Goal: Find specific page/section: Find specific page/section

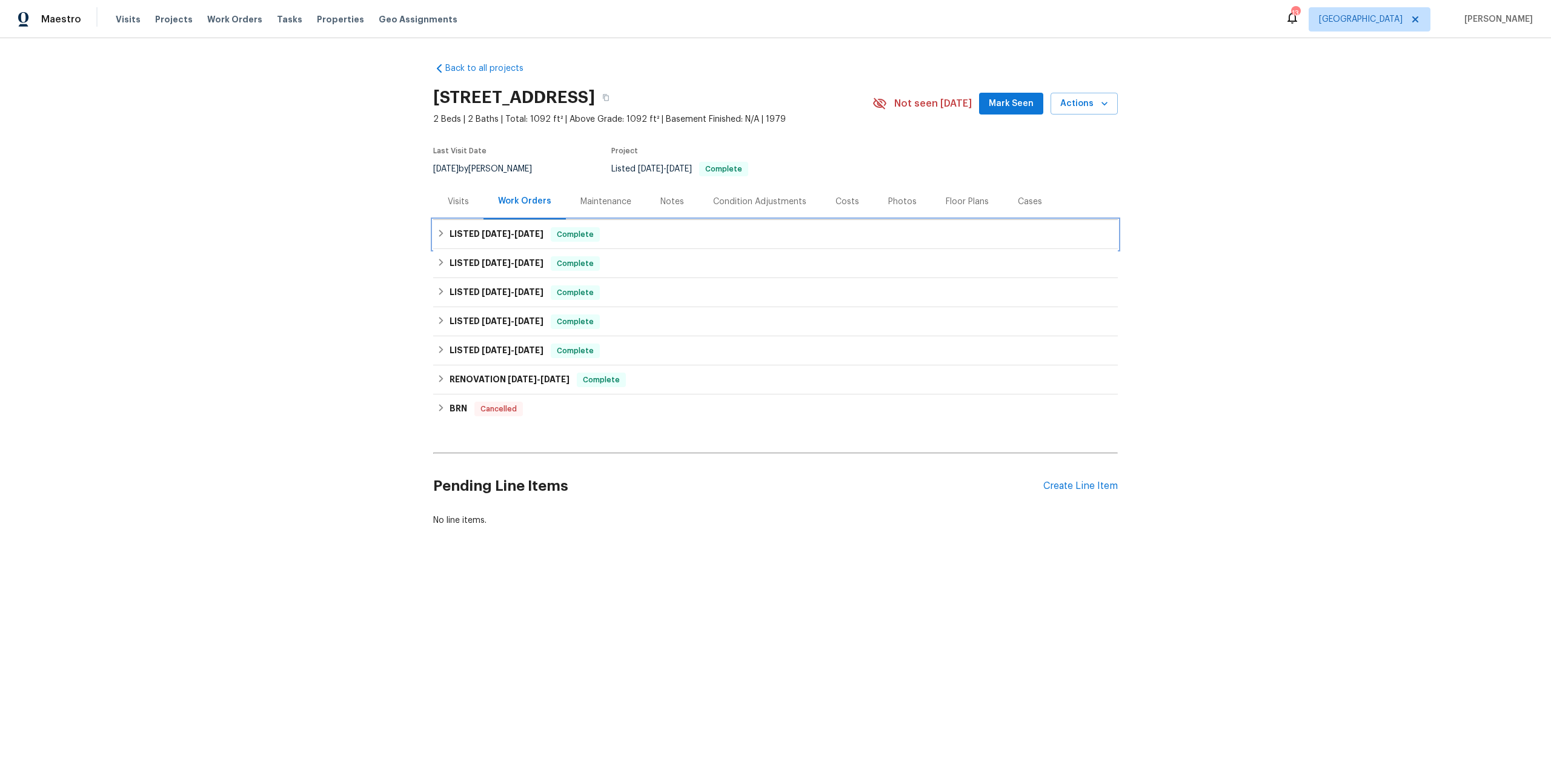
click at [558, 227] on div "LISTED [DATE] - [DATE] Complete" at bounding box center [775, 234] width 677 height 14
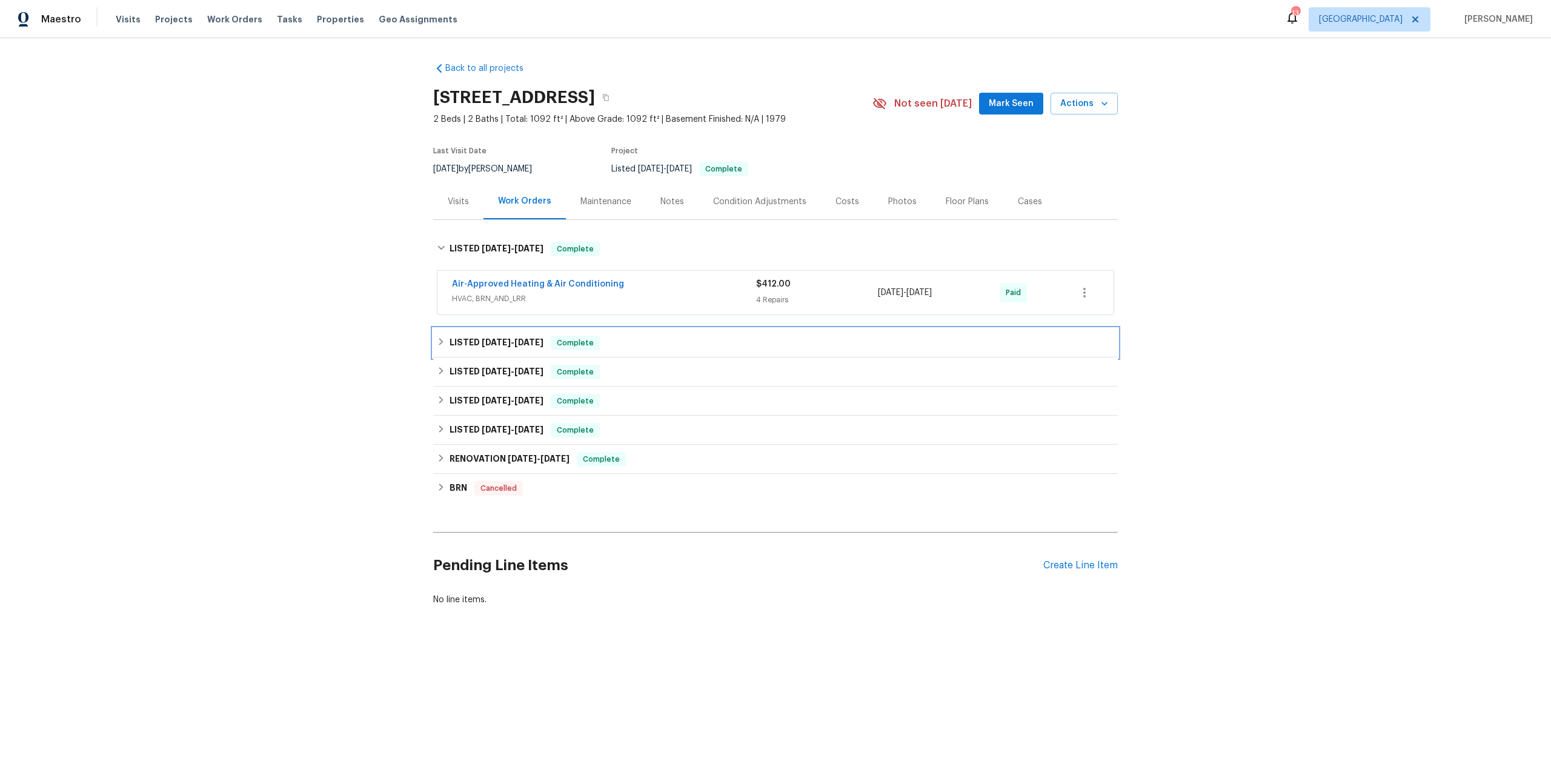
click at [641, 336] on div "LISTED [DATE] - [DATE] Complete" at bounding box center [775, 342] width 677 height 14
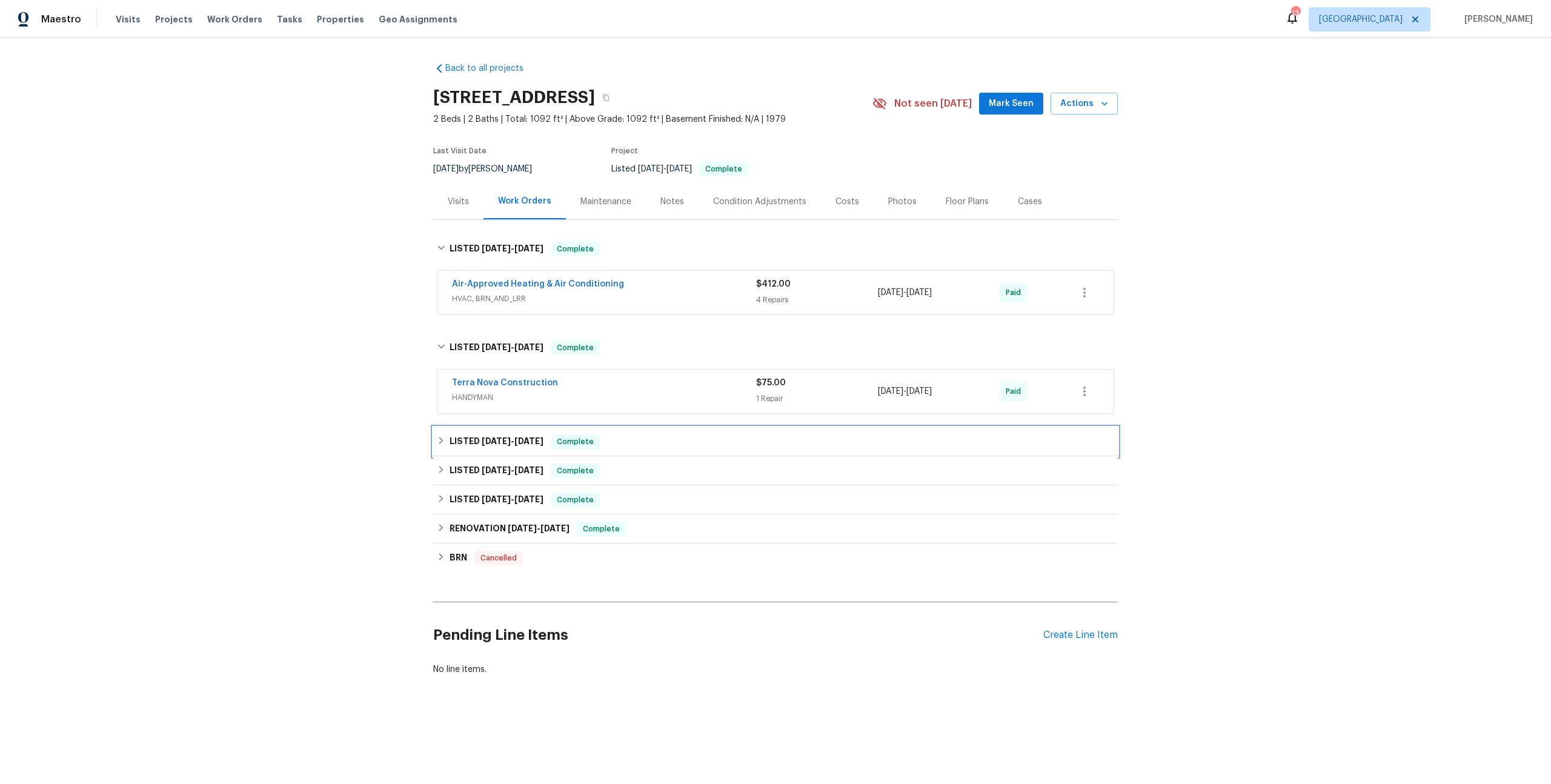
click at [619, 435] on div "LISTED [DATE] - [DATE] Complete" at bounding box center [775, 442] width 677 height 14
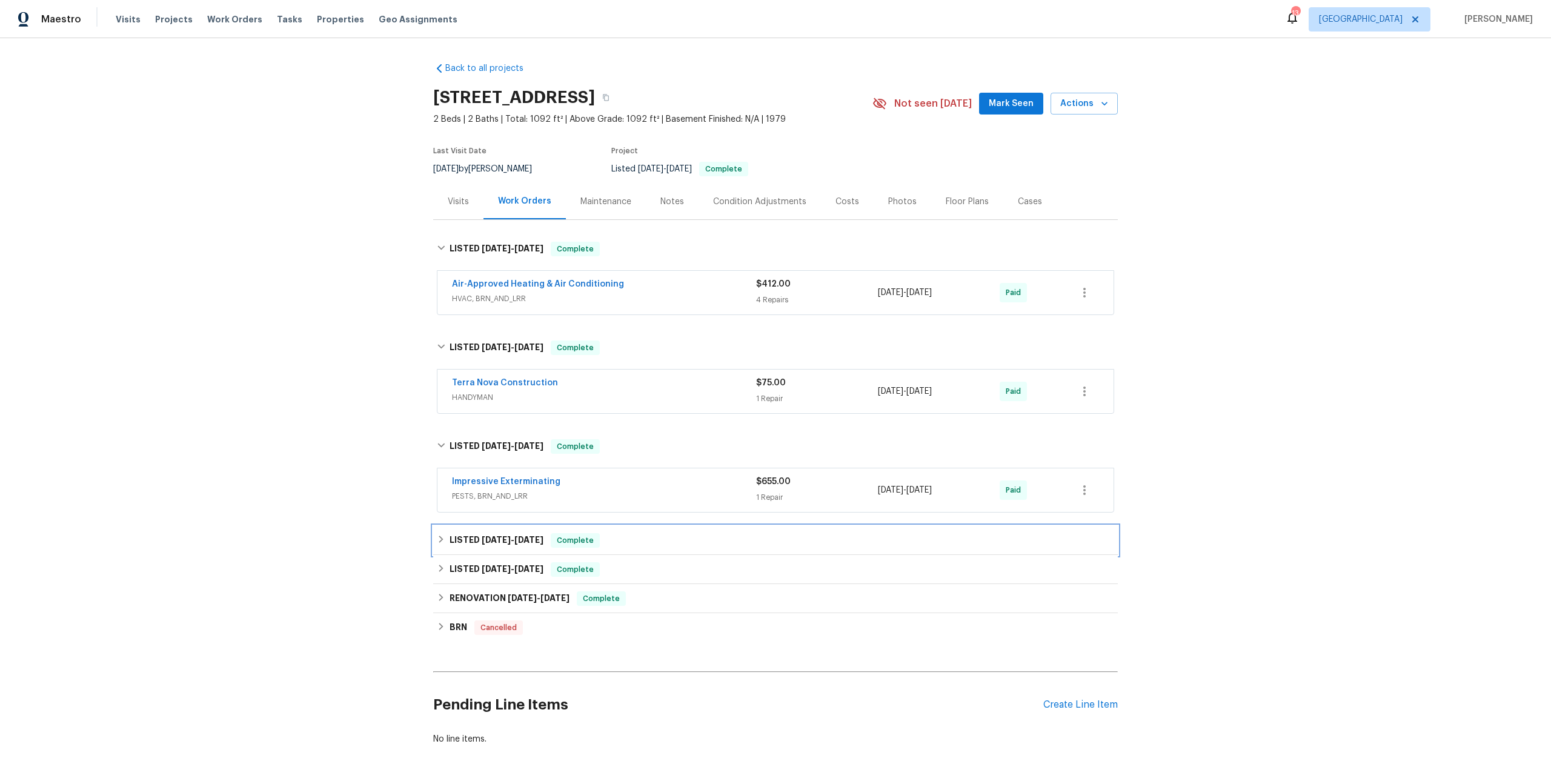
click at [699, 533] on div "LISTED [DATE] - [DATE] Complete" at bounding box center [775, 540] width 677 height 14
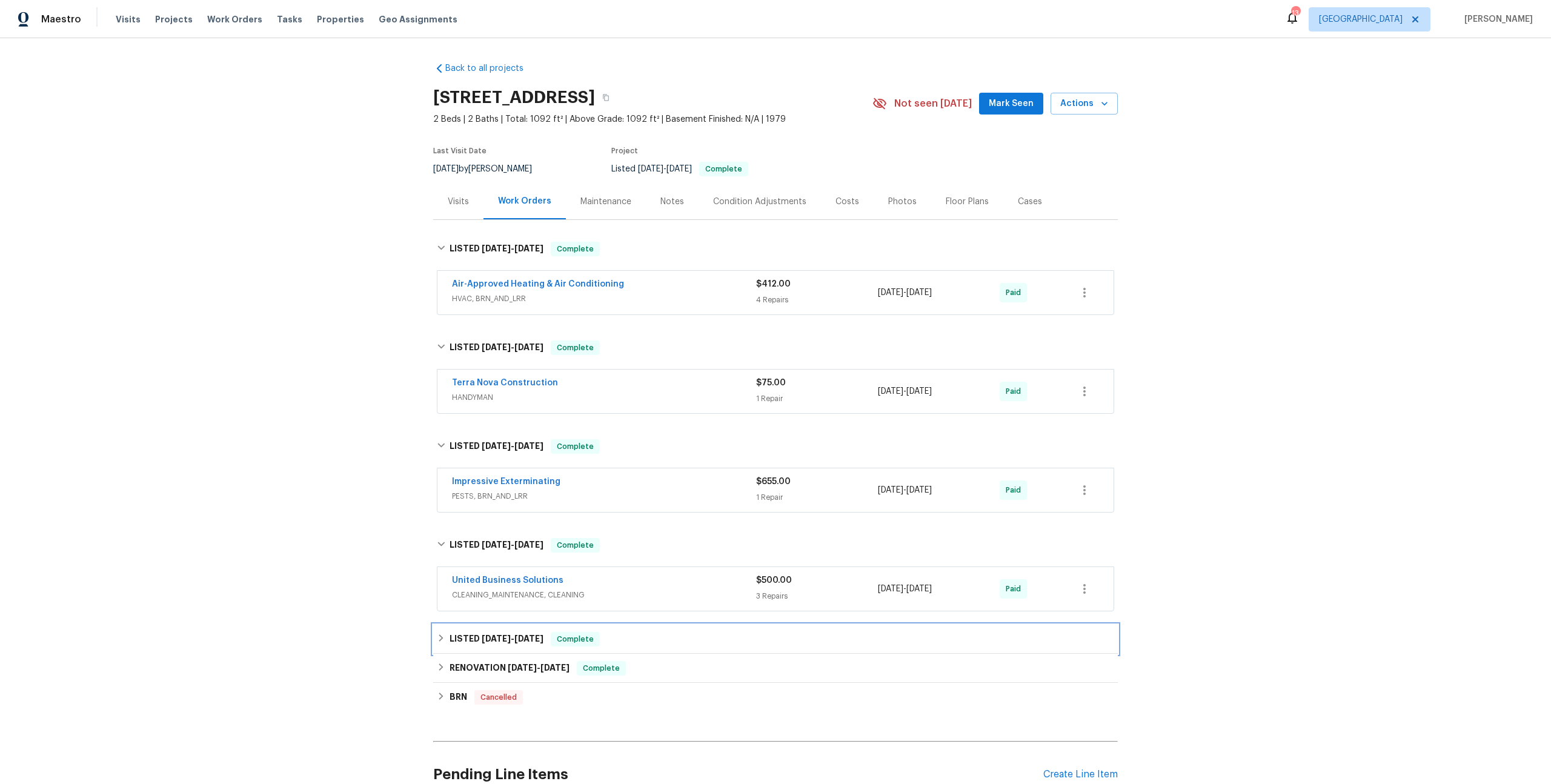
drag, startPoint x: 589, startPoint y: 581, endPoint x: 590, endPoint y: 586, distance: 5.1
click at [589, 625] on div "LISTED [DATE] - [DATE] Complete" at bounding box center [776, 639] width 685 height 29
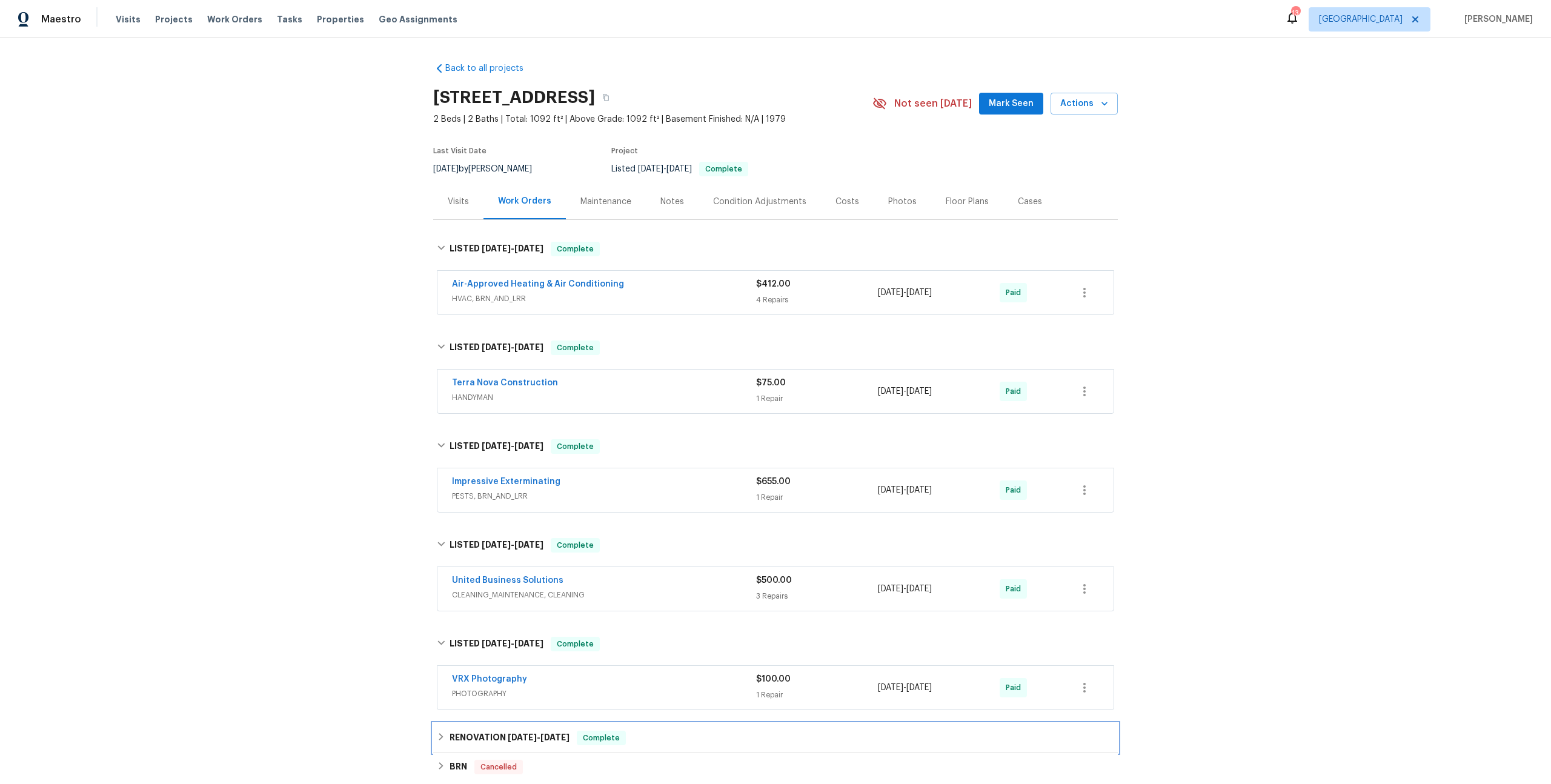
click at [628, 731] on div "RENOVATION [DATE] - [DATE] Complete" at bounding box center [775, 738] width 677 height 14
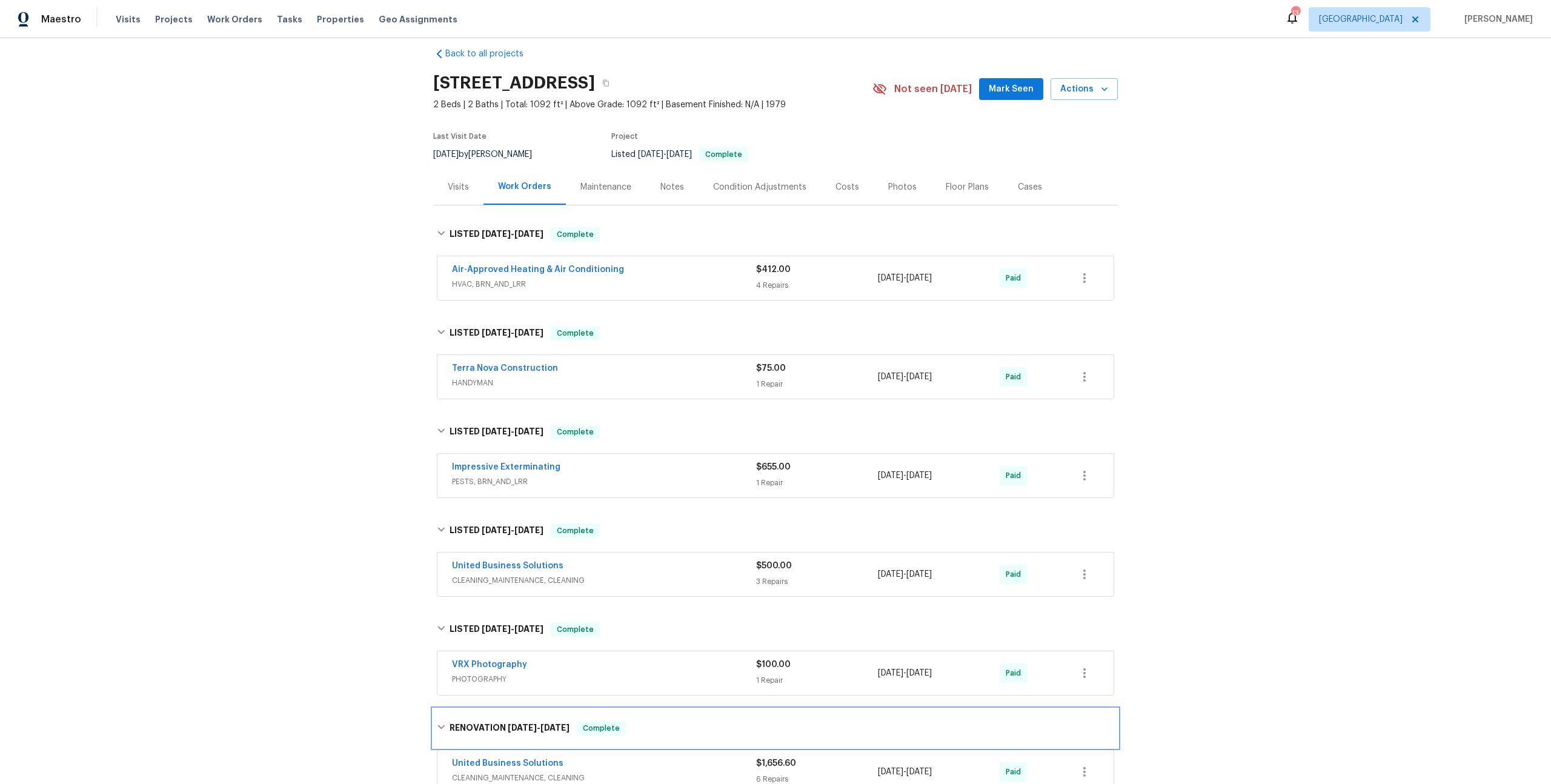
scroll to position [96, 0]
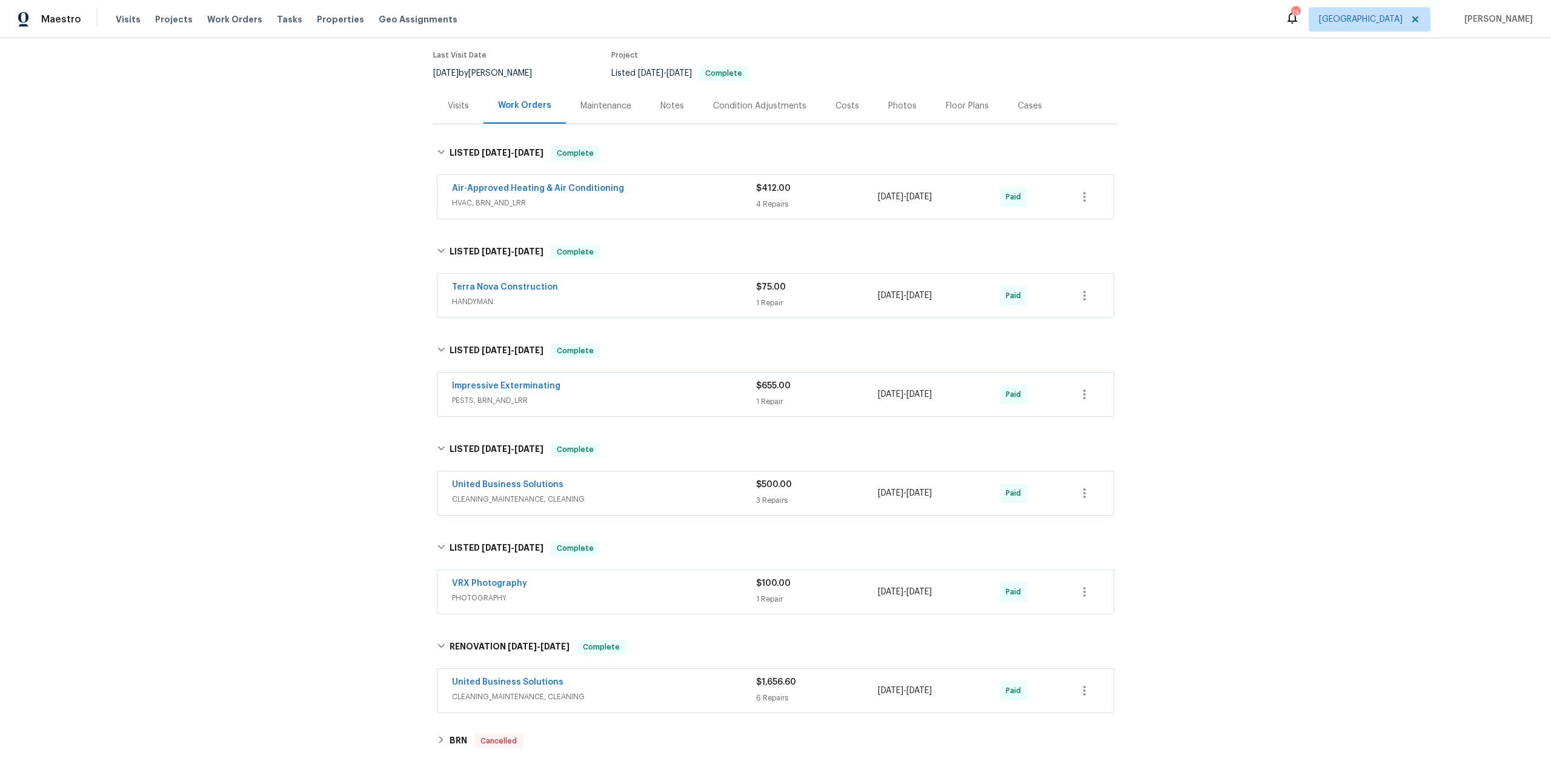
click at [712, 197] on span "HVAC, BRN_AND_LRR" at bounding box center [604, 203] width 304 height 12
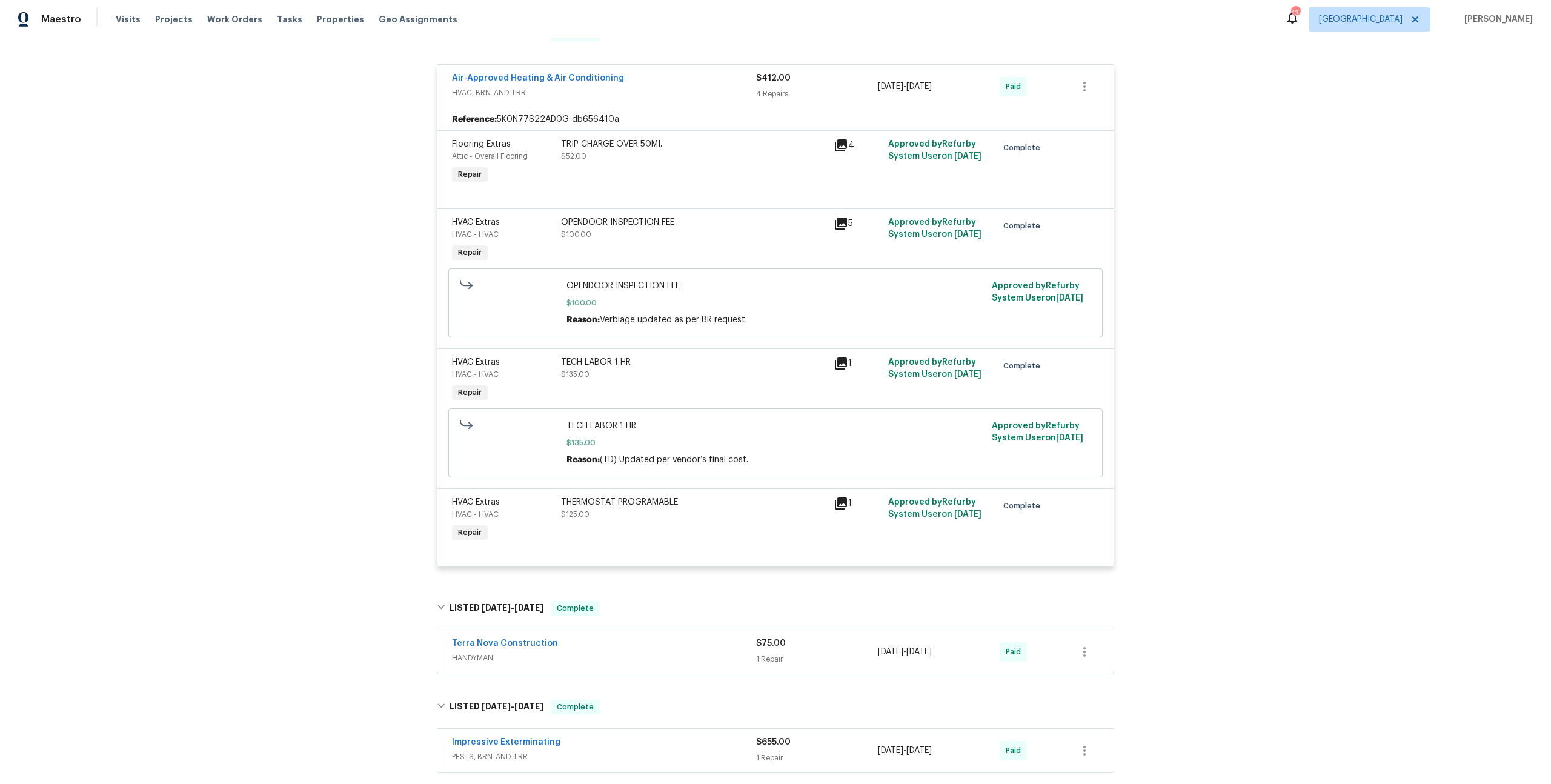
scroll to position [254, 0]
